Goal: Check status: Check status

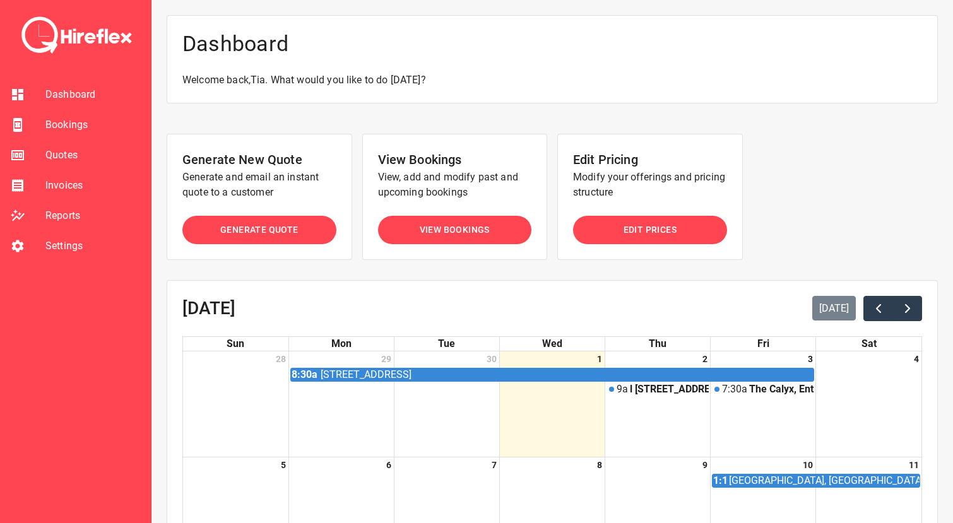
click at [87, 129] on span "Bookings" at bounding box center [92, 124] width 95 height 15
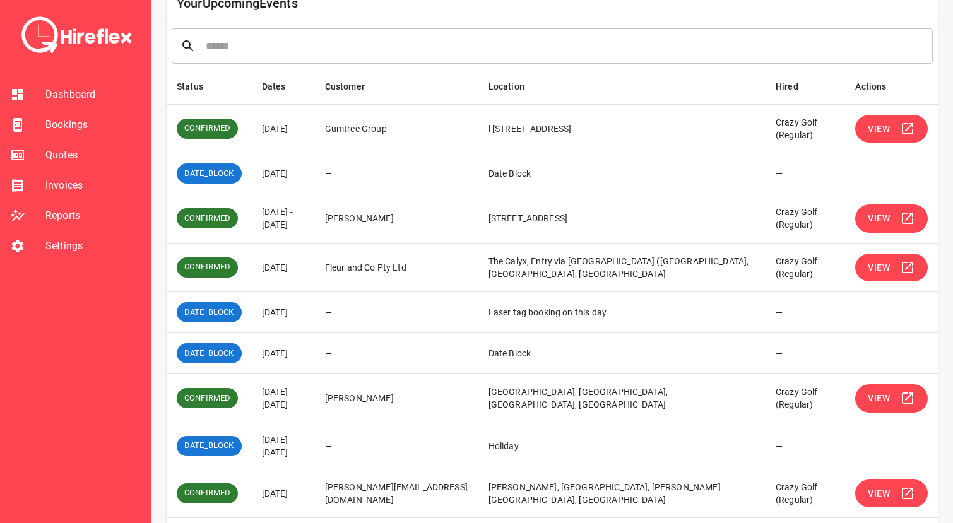
scroll to position [237, 0]
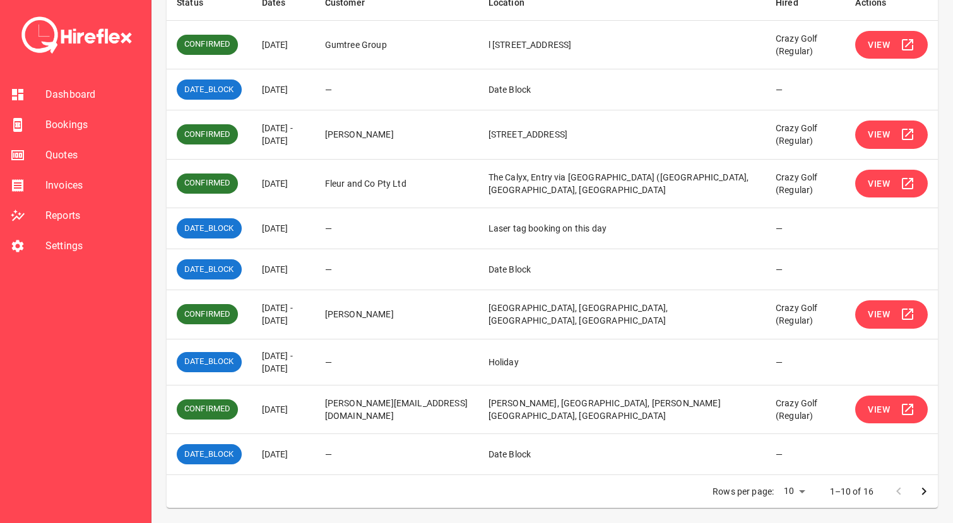
click at [886, 317] on span "View" at bounding box center [879, 315] width 22 height 16
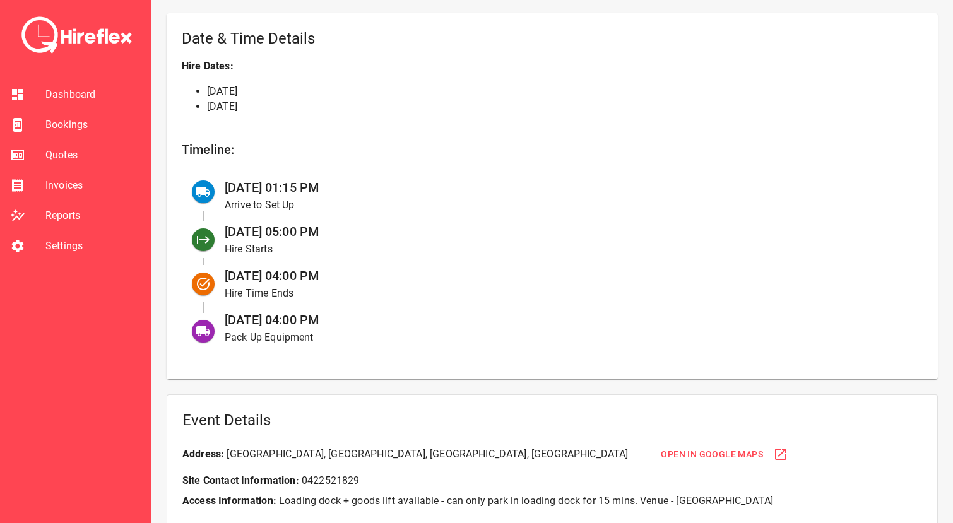
scroll to position [441, 0]
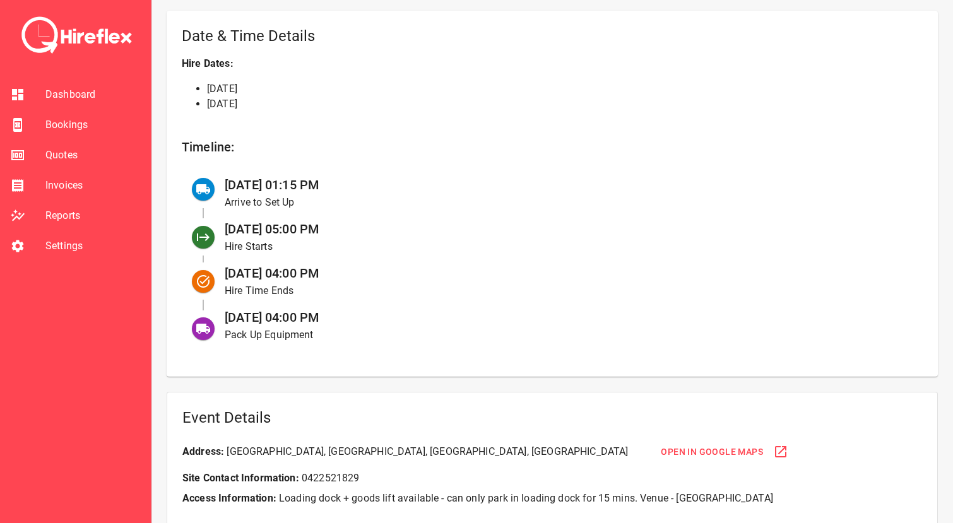
drag, startPoint x: 228, startPoint y: 186, endPoint x: 349, endPoint y: 317, distance: 178.7
click at [349, 317] on ul "[DATE] 01:15 PM Arrive to Set Up [DATE] 05:00 PM Hire Starts [DATE] 04:00 PM Hi…" at bounding box center [552, 259] width 741 height 184
click at [349, 317] on div "[DATE] 04:00 PM Pack Up Equipment" at bounding box center [564, 326] width 698 height 44
drag, startPoint x: 280, startPoint y: 182, endPoint x: 379, endPoint y: 182, distance: 99.7
click at [379, 182] on div "[DATE] 01:15 PM Arrive to Set Up" at bounding box center [564, 193] width 698 height 44
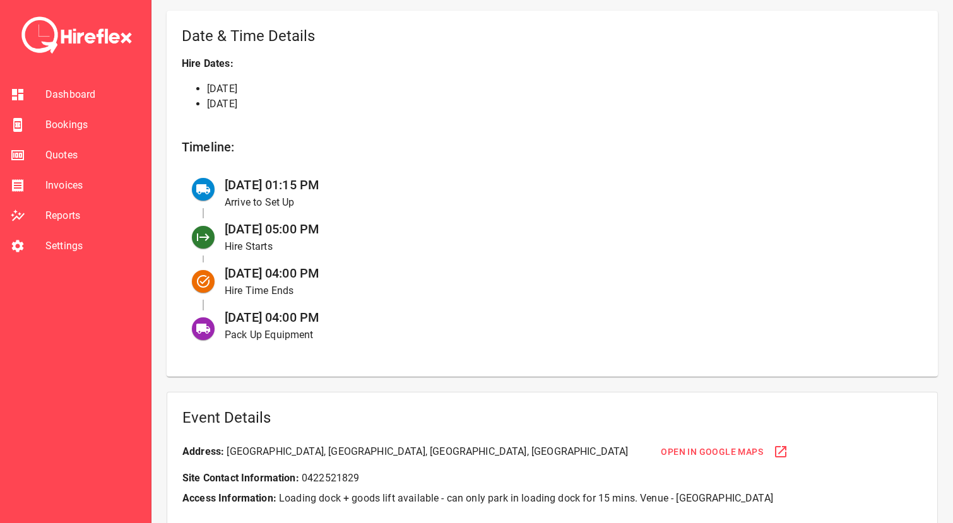
click at [379, 182] on div "[DATE] 01:15 PM Arrive to Set Up" at bounding box center [564, 193] width 698 height 44
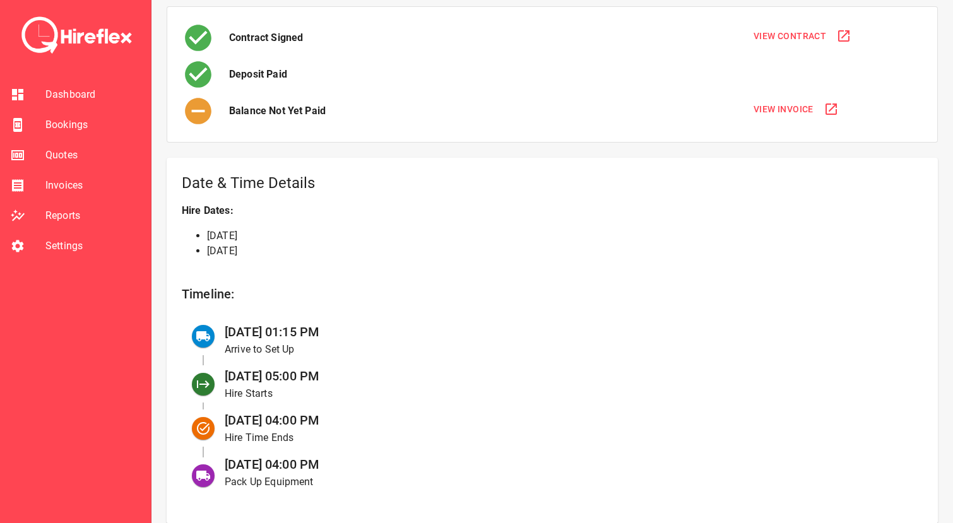
scroll to position [425, 0]
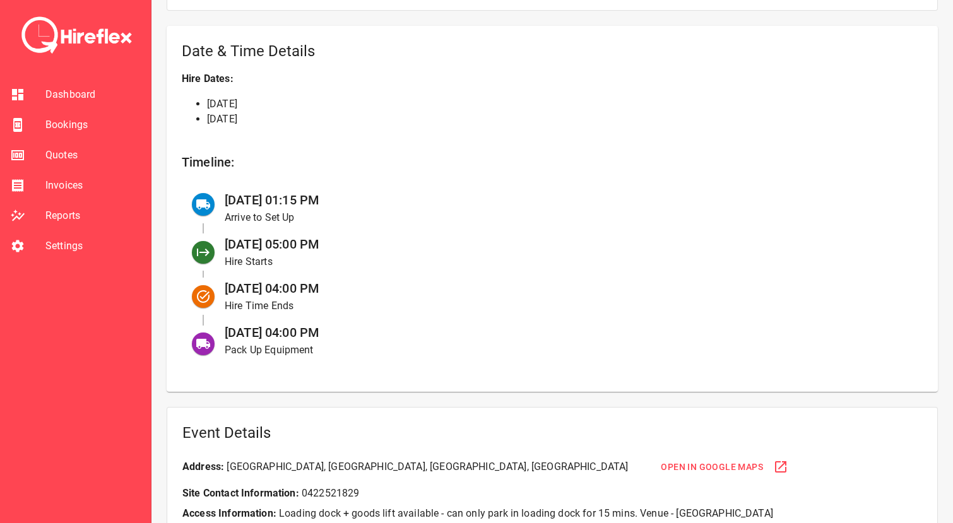
drag, startPoint x: 228, startPoint y: 203, endPoint x: 355, endPoint y: 203, distance: 126.9
click at [355, 203] on div "[DATE] 01:15 PM Arrive to Set Up" at bounding box center [564, 208] width 698 height 44
drag, startPoint x: 369, startPoint y: 198, endPoint x: 223, endPoint y: 197, distance: 146.4
click at [223, 198] on div "[DATE] 01:15 PM Arrive to Set Up" at bounding box center [564, 208] width 698 height 44
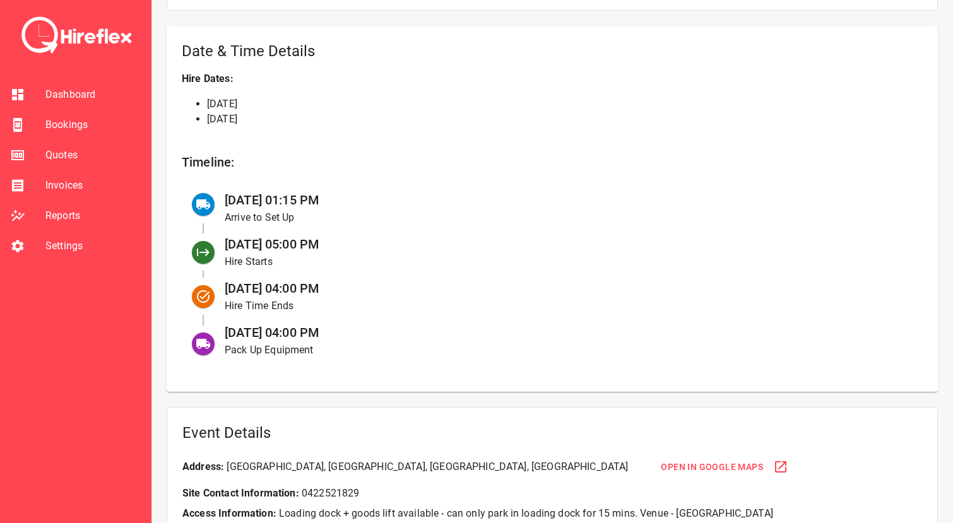
click at [343, 175] on div "Date & Time Details Hire Dates: [DATE] [DATE] Timeline: [DATE] 01:15 PM Arrive …" at bounding box center [552, 209] width 771 height 366
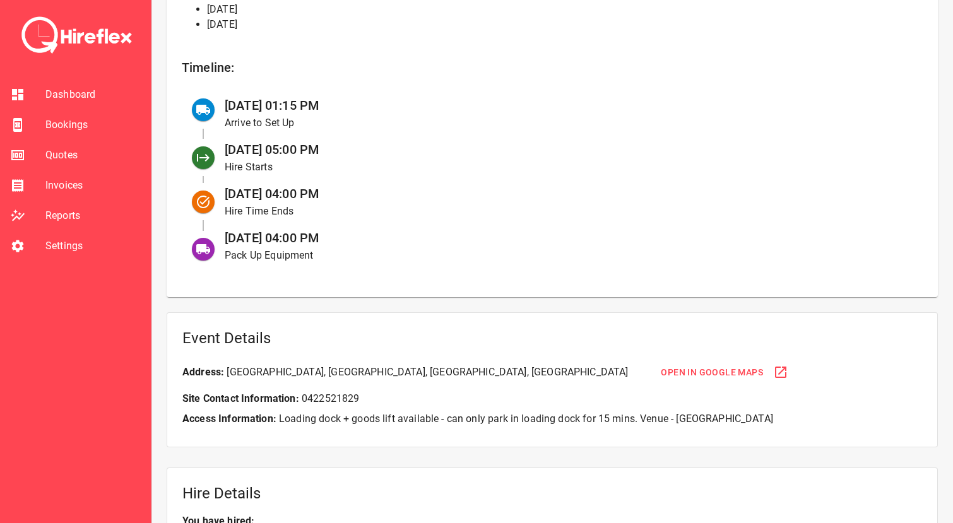
scroll to position [488, 0]
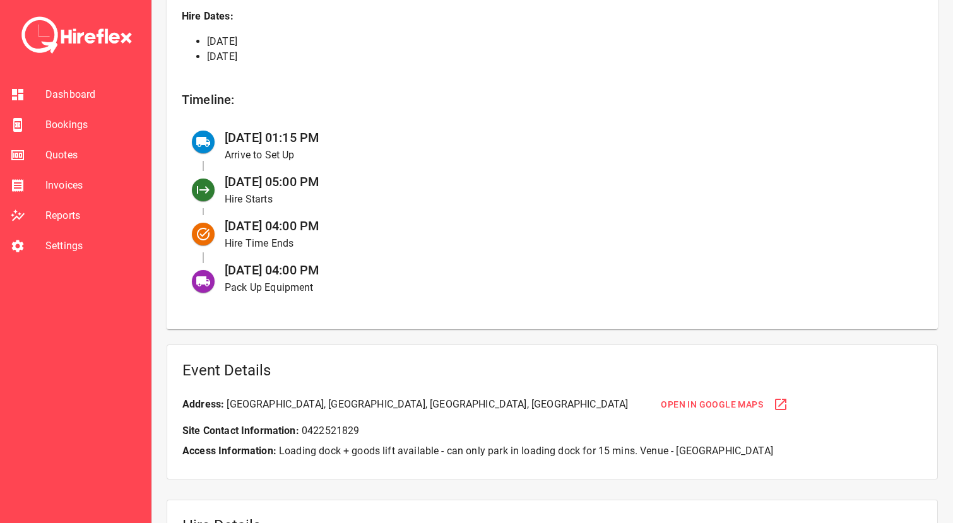
click at [86, 120] on span "Bookings" at bounding box center [92, 124] width 95 height 15
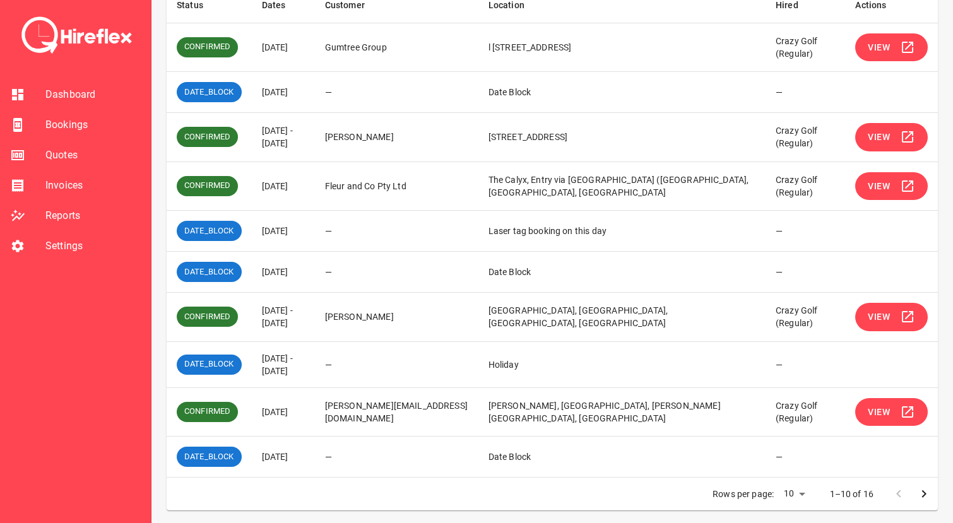
scroll to position [237, 0]
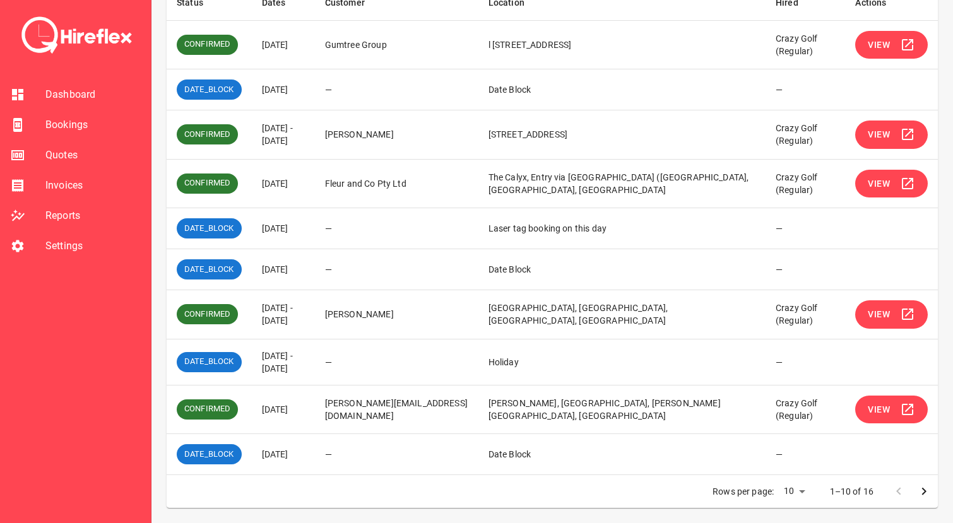
click at [872, 191] on button "View" at bounding box center [891, 184] width 73 height 28
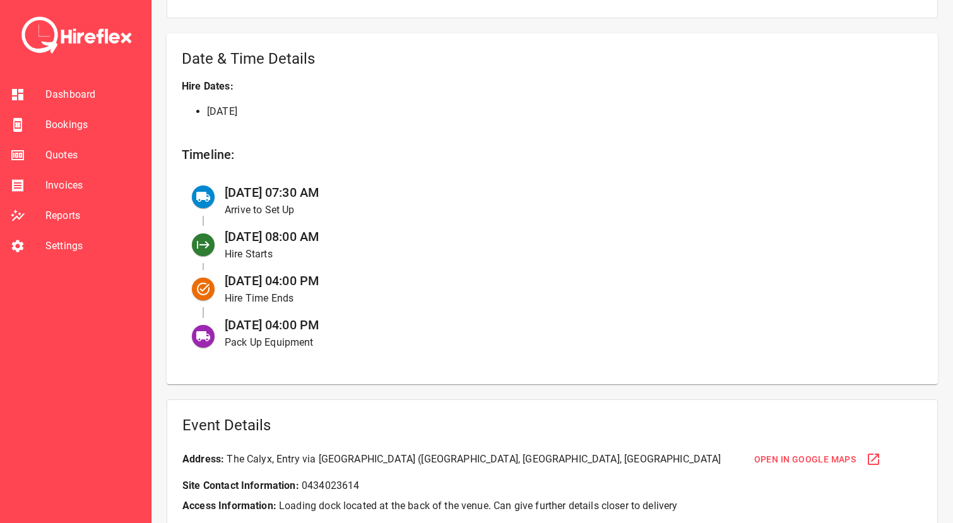
scroll to position [459, 0]
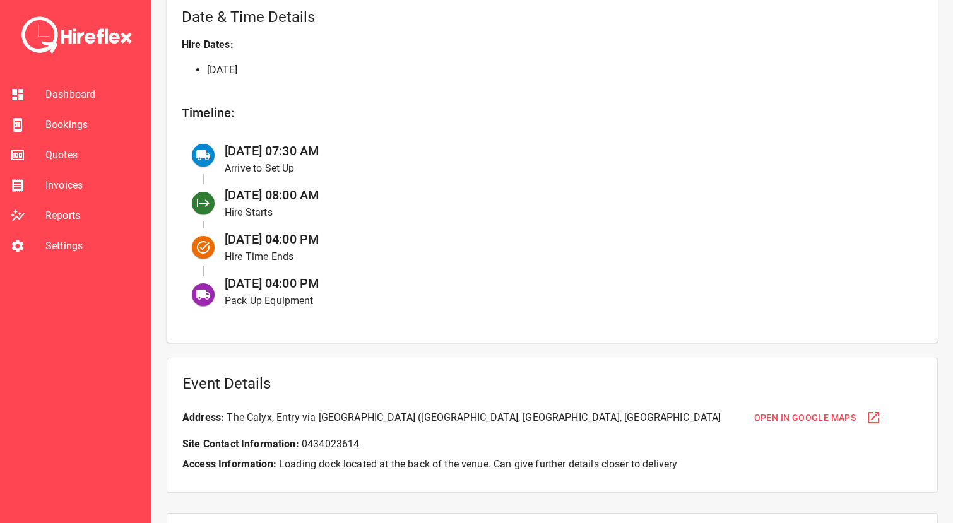
click at [78, 126] on span "Bookings" at bounding box center [92, 124] width 95 height 15
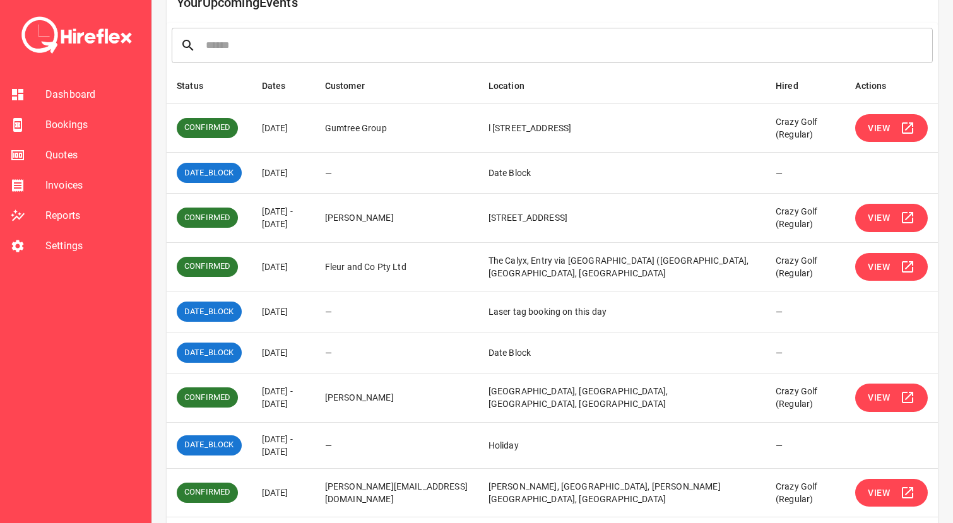
scroll to position [237, 0]
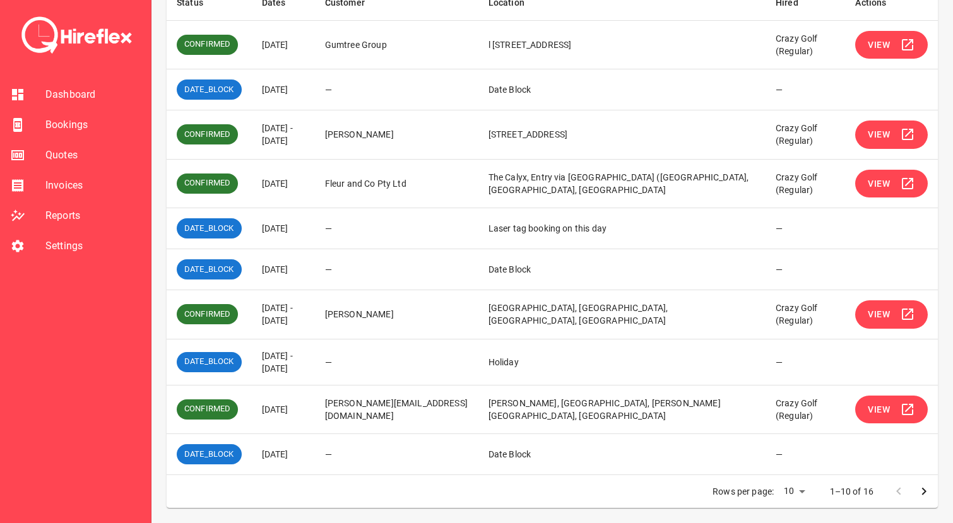
click at [880, 314] on span "View" at bounding box center [879, 315] width 22 height 16
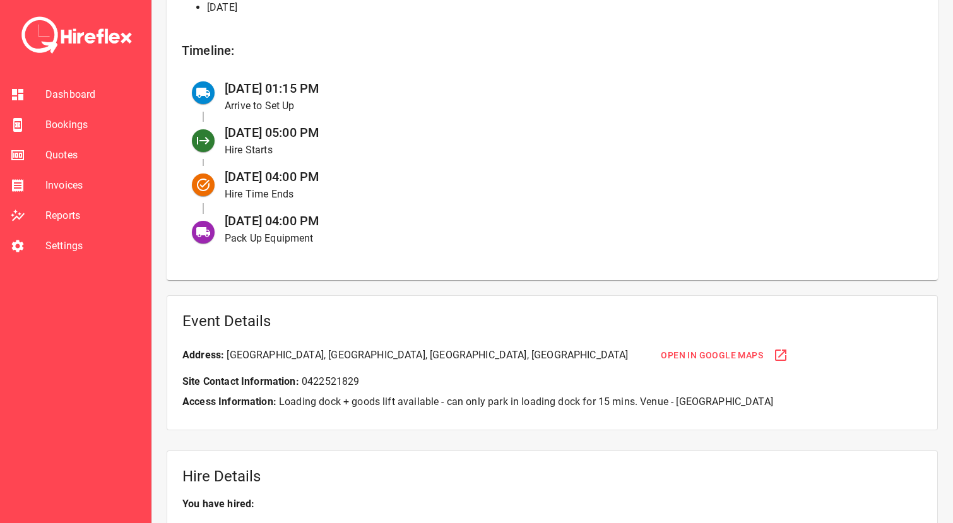
scroll to position [554, 0]
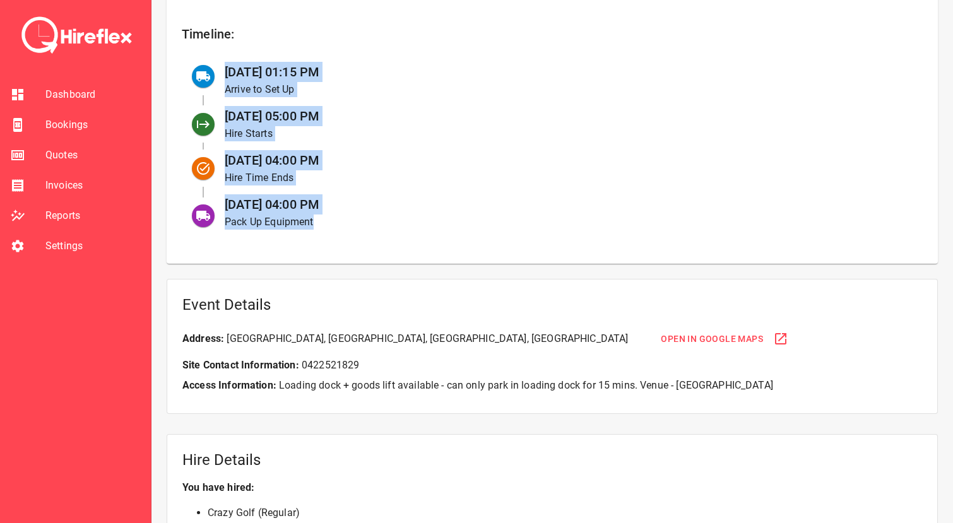
drag, startPoint x: 228, startPoint y: 74, endPoint x: 370, endPoint y: 220, distance: 203.5
click at [370, 220] on ul "[DATE] 01:15 PM Arrive to Set Up [DATE] 05:00 PM Hire Starts [DATE] 04:00 PM Hi…" at bounding box center [552, 146] width 741 height 184
click at [370, 220] on p "Pack Up Equipment" at bounding box center [564, 222] width 678 height 15
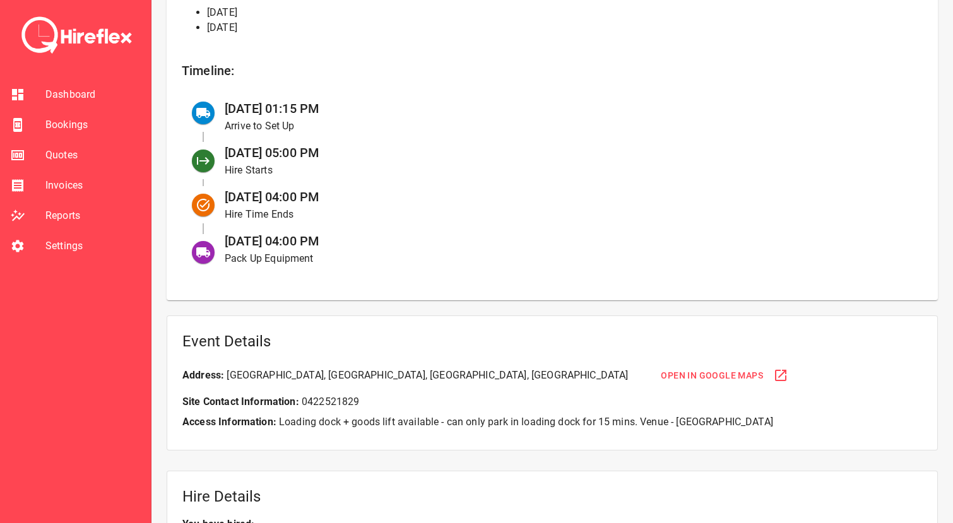
scroll to position [516, 0]
drag, startPoint x: 271, startPoint y: 107, endPoint x: 391, endPoint y: 107, distance: 119.9
click at [391, 107] on div "[DATE] 01:15 PM Arrive to Set Up" at bounding box center [564, 117] width 698 height 44
drag, startPoint x: 225, startPoint y: 149, endPoint x: 415, endPoint y: 149, distance: 190.0
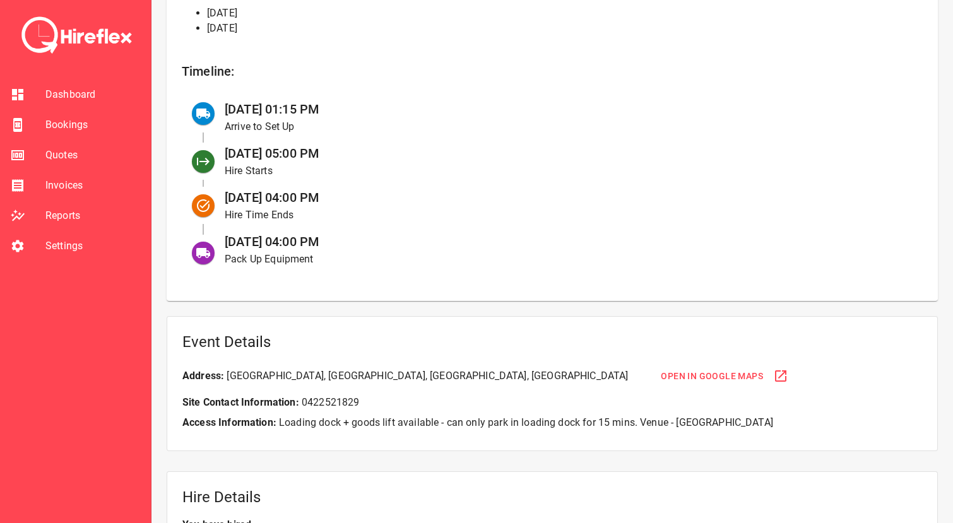
click at [415, 149] on div "[DATE] 05:00 PM Hire Starts" at bounding box center [564, 161] width 698 height 44
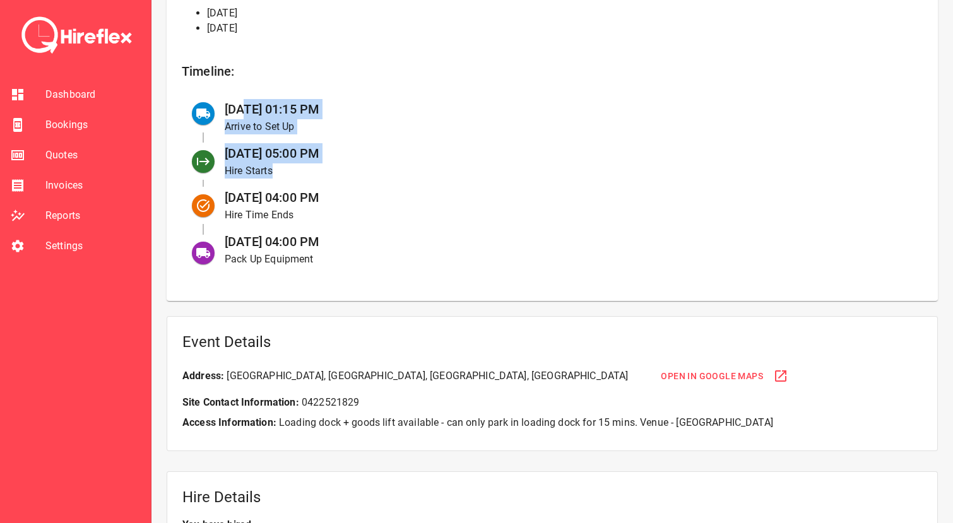
drag, startPoint x: 246, startPoint y: 107, endPoint x: 415, endPoint y: 182, distance: 185.6
click at [415, 182] on ul "[DATE] 01:15 PM Arrive to Set Up [DATE] 05:00 PM Hire Starts [DATE] 04:00 PM Hi…" at bounding box center [552, 184] width 741 height 184
click at [415, 182] on div "[DATE] 05:00 PM Hire Starts" at bounding box center [564, 161] width 698 height 44
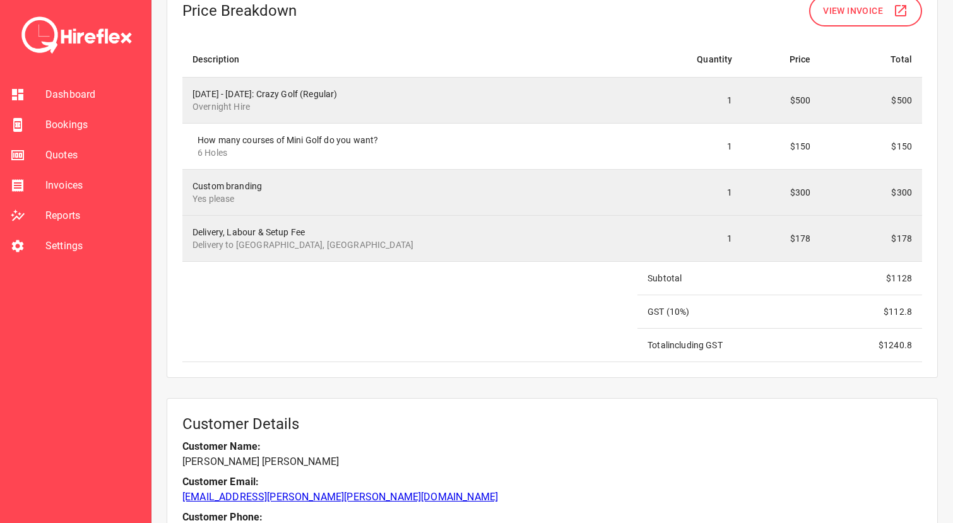
scroll to position [1477, 0]
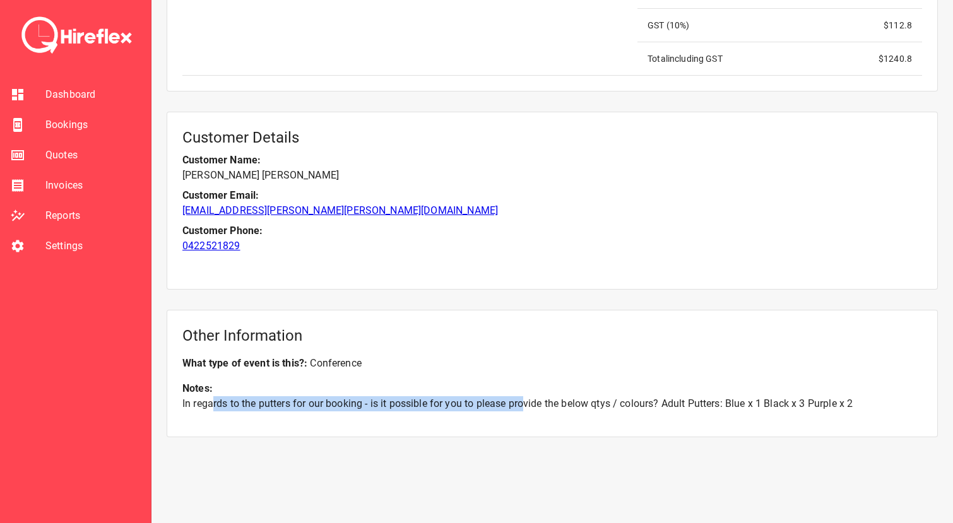
drag, startPoint x: 214, startPoint y: 403, endPoint x: 527, endPoint y: 403, distance: 313.0
click at [527, 403] on p "In regards to the putters for our booking - is it possible for you to please pr…" at bounding box center [552, 403] width 740 height 15
drag, startPoint x: 454, startPoint y: 403, endPoint x: 719, endPoint y: 403, distance: 264.4
click at [719, 403] on p "In regards to the putters for our booking - is it possible for you to please pr…" at bounding box center [552, 403] width 740 height 15
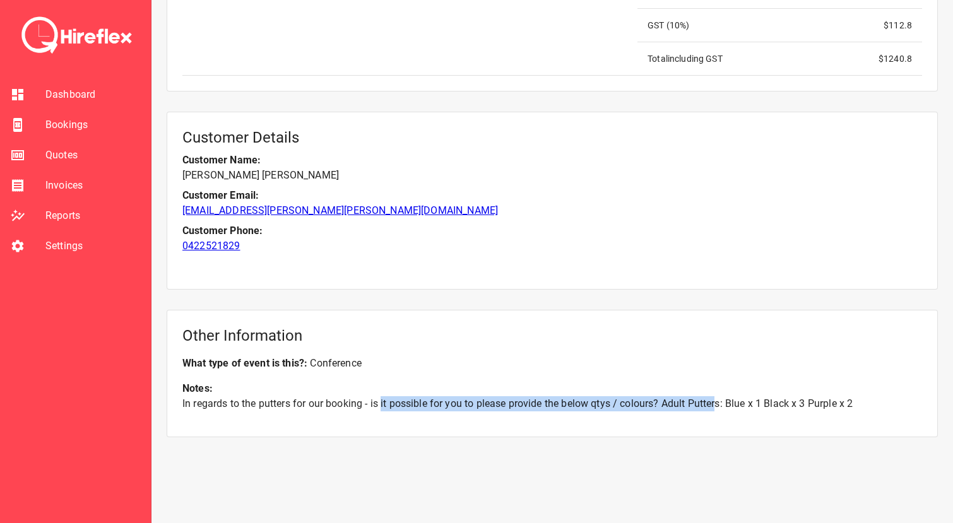
click at [719, 403] on p "In regards to the putters for our booking - is it possible for you to please pr…" at bounding box center [552, 403] width 740 height 15
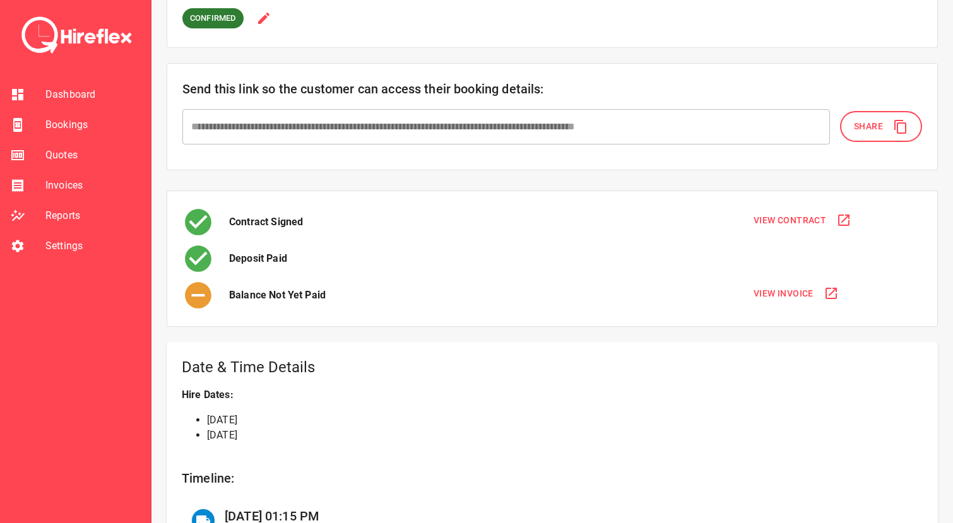
scroll to position [188, 0]
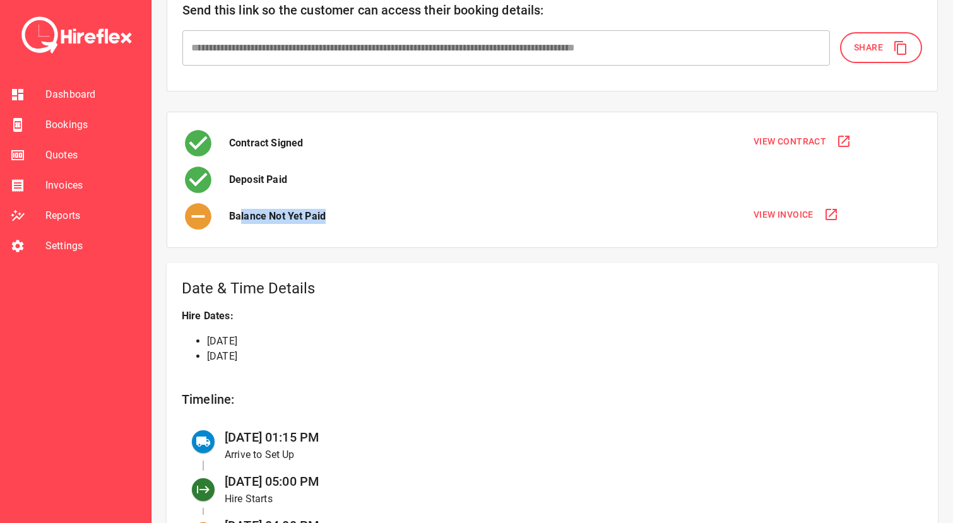
drag, startPoint x: 242, startPoint y: 216, endPoint x: 396, endPoint y: 216, distance: 154.6
click at [396, 216] on div "Balance Not Yet Paid" at bounding box center [459, 217] width 554 height 32
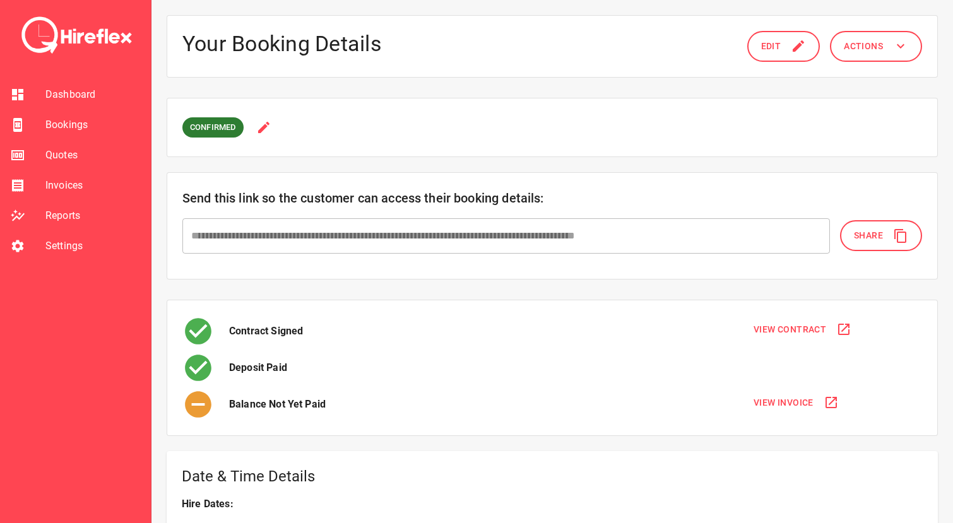
click at [442, 375] on div "Deposit Paid" at bounding box center [459, 368] width 554 height 32
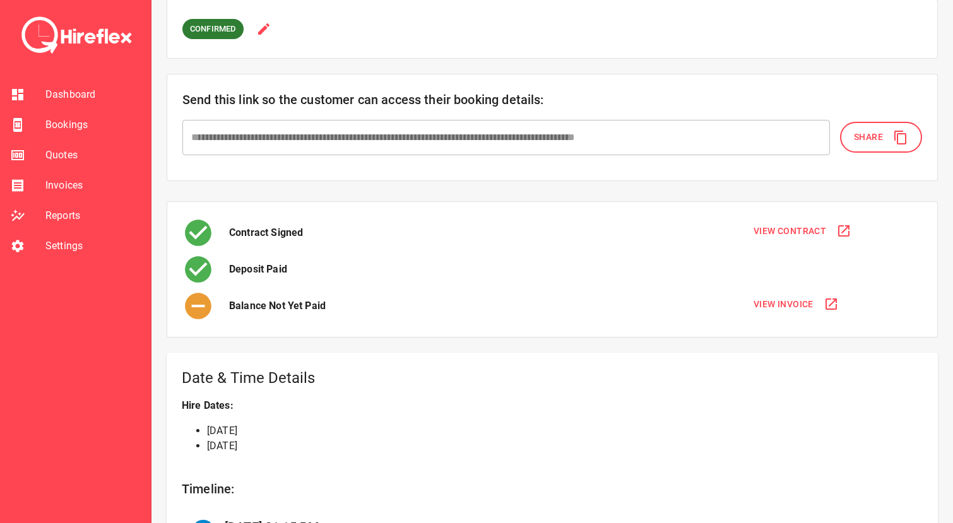
scroll to position [100, 0]
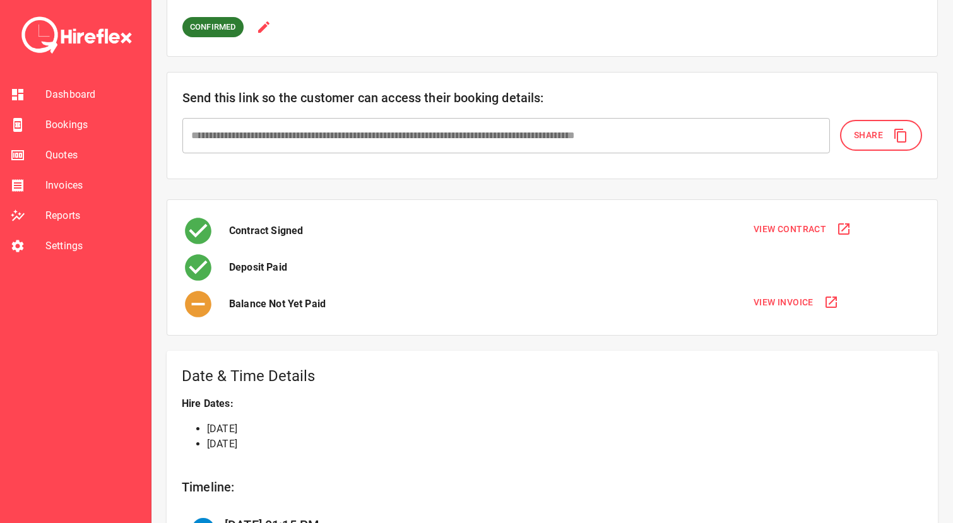
click at [865, 133] on span "Share" at bounding box center [868, 135] width 29 height 16
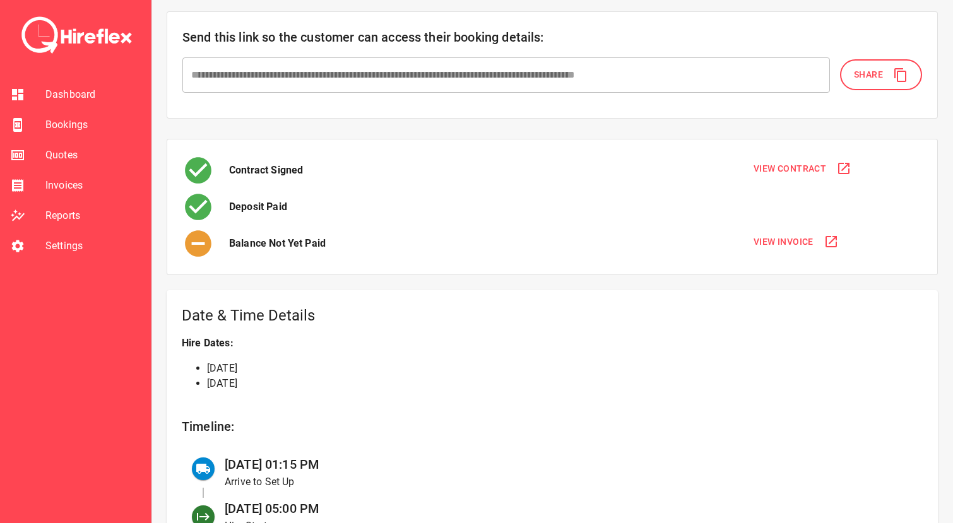
scroll to position [0, 0]
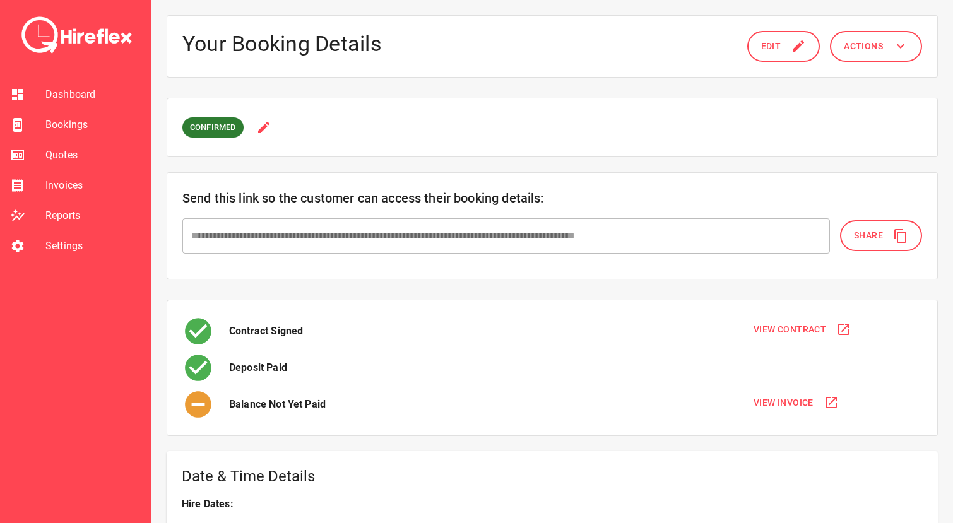
click at [870, 232] on span "Share" at bounding box center [868, 236] width 29 height 16
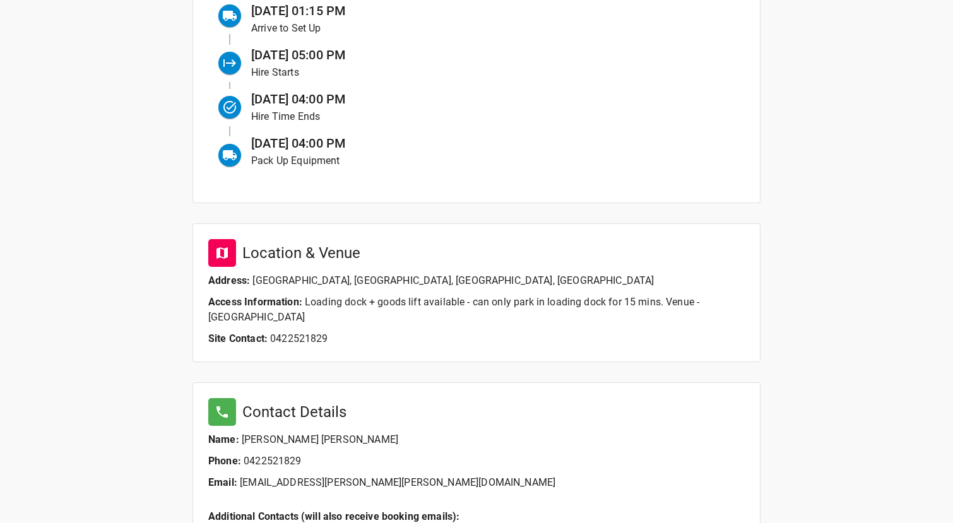
scroll to position [463, 0]
